Goal: Check status: Check status

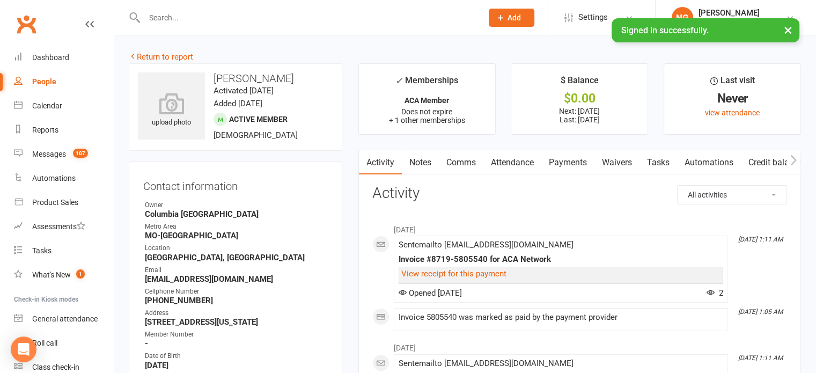
click at [182, 18] on input "text" at bounding box center [308, 17] width 334 height 15
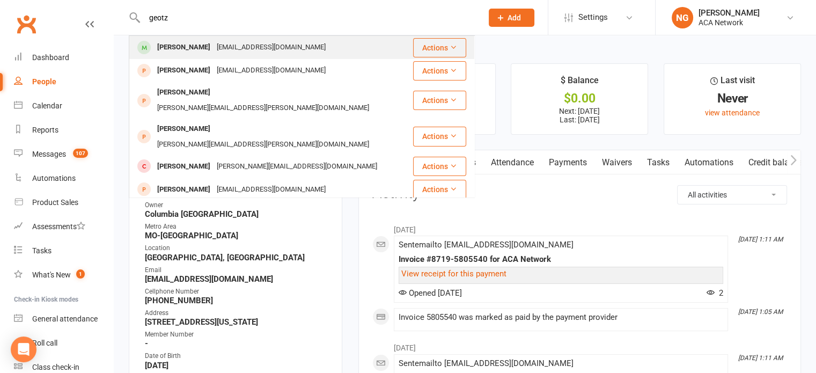
type input "geotz"
click at [214, 49] on div "[EMAIL_ADDRESS][DOMAIN_NAME]" at bounding box center [271, 48] width 115 height 16
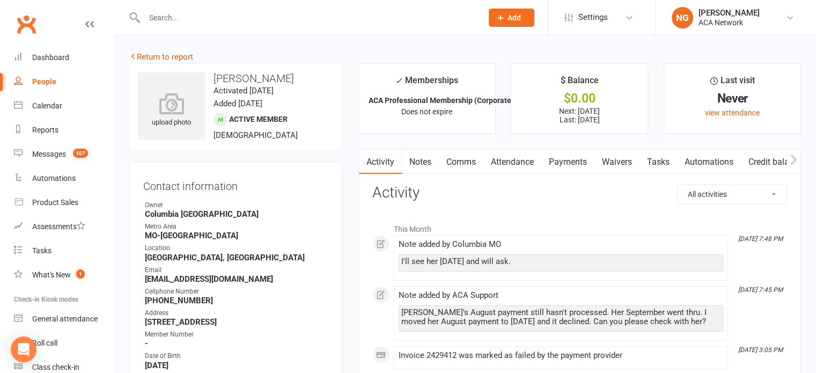
click at [564, 159] on link "Payments" at bounding box center [568, 162] width 53 height 25
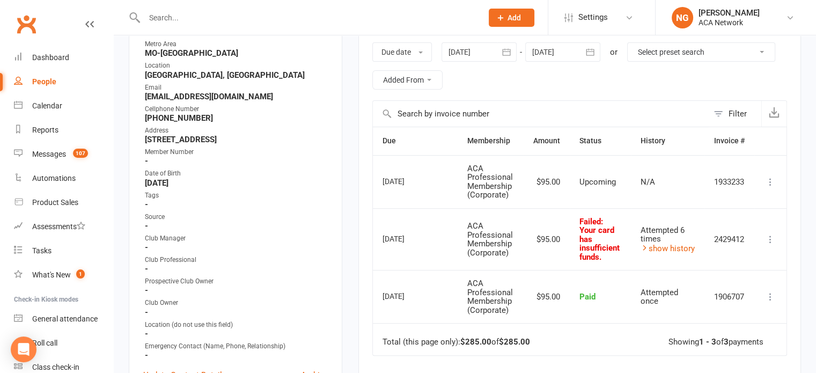
scroll to position [130, 0]
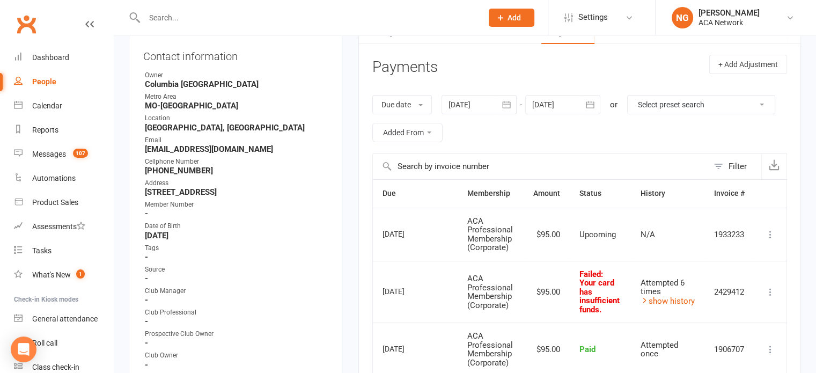
click at [483, 105] on div at bounding box center [479, 104] width 75 height 19
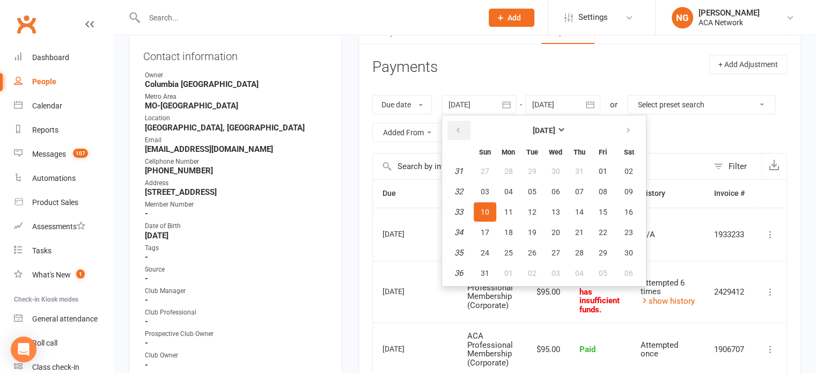
click at [459, 127] on icon "button" at bounding box center [459, 130] width 8 height 9
click at [531, 169] on span "01" at bounding box center [532, 171] width 9 height 9
type input "[DATE]"
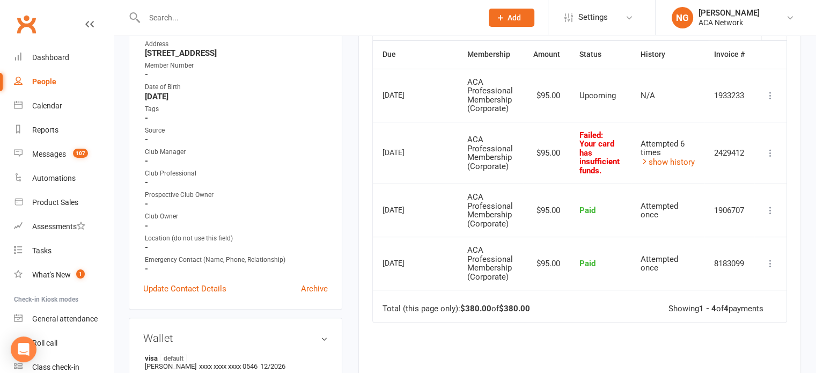
scroll to position [297, 0]
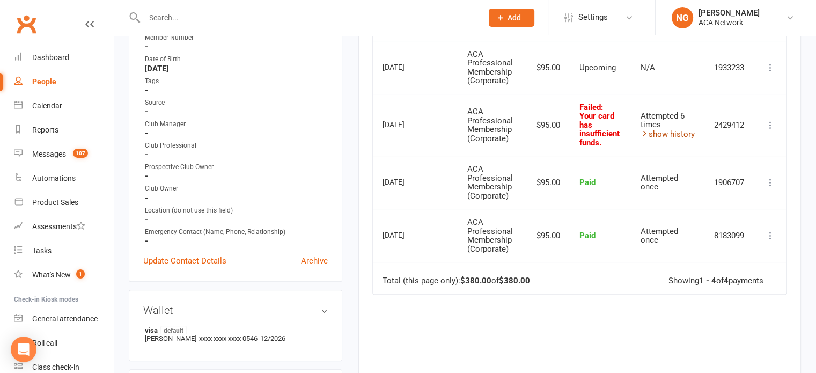
click at [663, 133] on link "show history" at bounding box center [668, 134] width 54 height 10
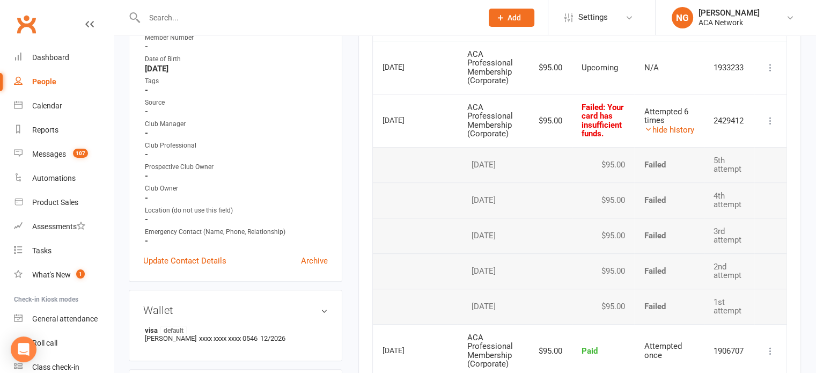
click at [404, 119] on div "[DATE]" at bounding box center [407, 120] width 49 height 17
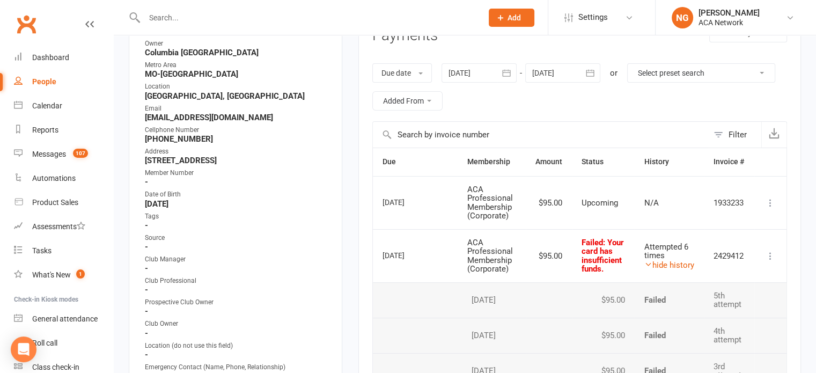
scroll to position [0, 0]
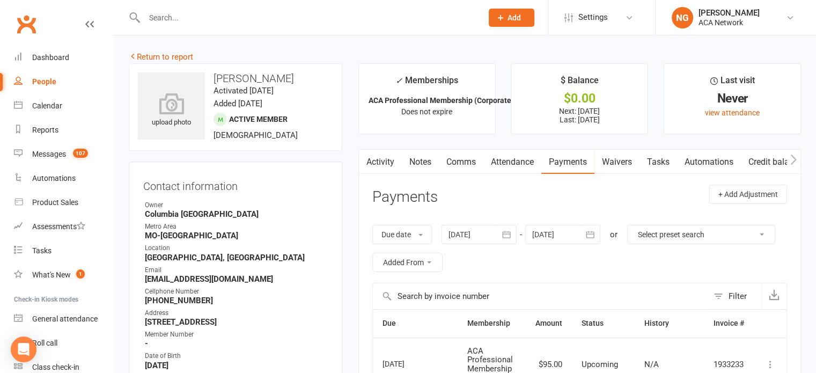
click at [378, 162] on link "Activity" at bounding box center [380, 162] width 43 height 25
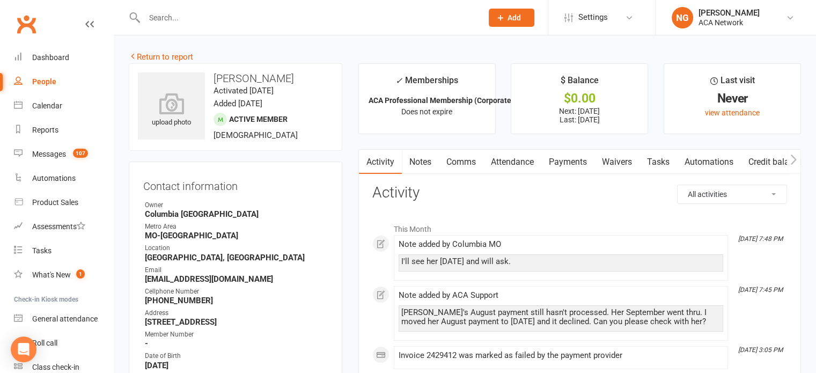
click at [570, 159] on link "Payments" at bounding box center [568, 162] width 53 height 25
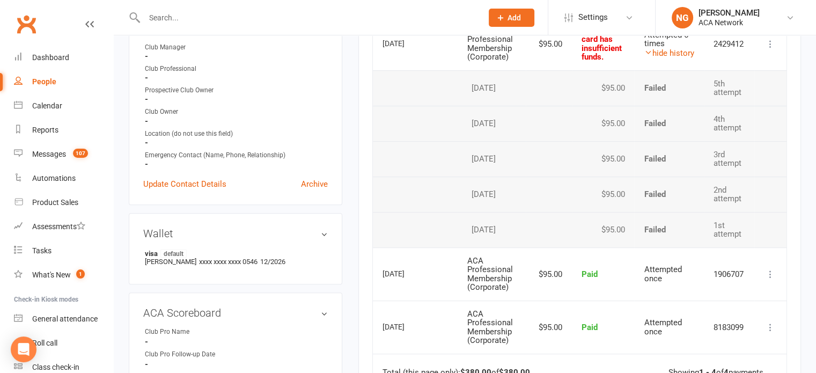
scroll to position [356, 0]
